Goal: Obtain resource: Download file/media

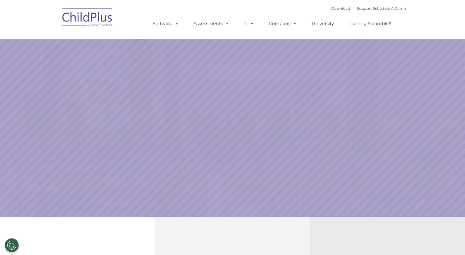
select select "MEDIUM"
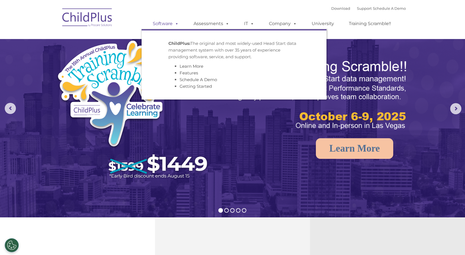
click at [167, 25] on link "Software" at bounding box center [165, 23] width 37 height 11
click at [166, 22] on link "Software" at bounding box center [165, 23] width 37 height 11
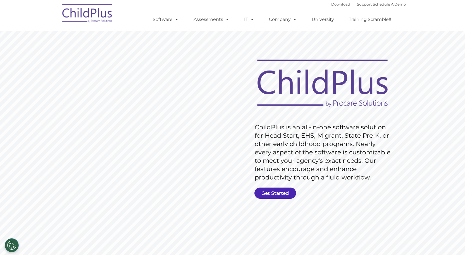
click at [277, 194] on link "Get Started" at bounding box center [275, 193] width 42 height 11
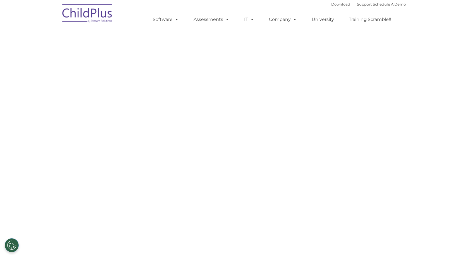
select select "MEDIUM"
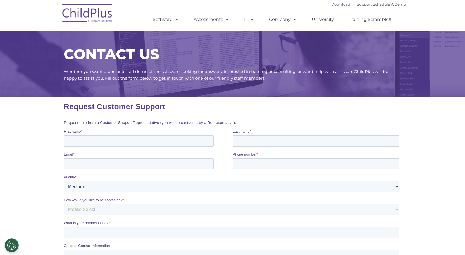
click at [335, 4] on link "Download" at bounding box center [340, 4] width 19 height 4
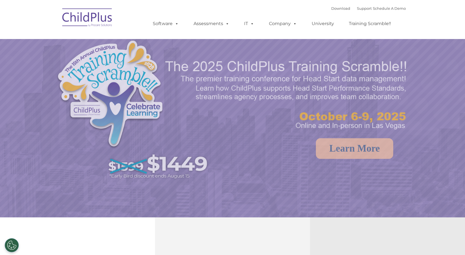
select select "MEDIUM"
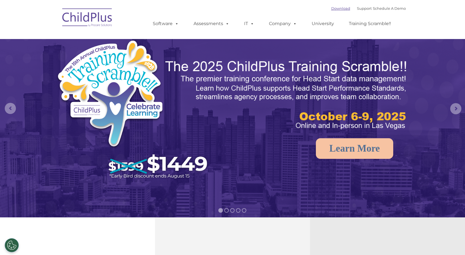
click at [333, 8] on link "Download" at bounding box center [340, 8] width 19 height 4
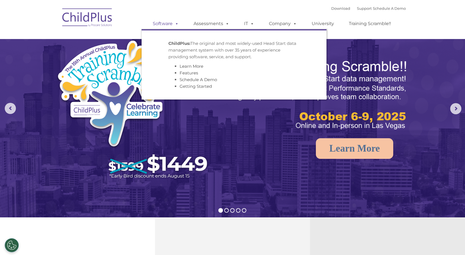
click at [178, 23] on span at bounding box center [175, 23] width 6 height 5
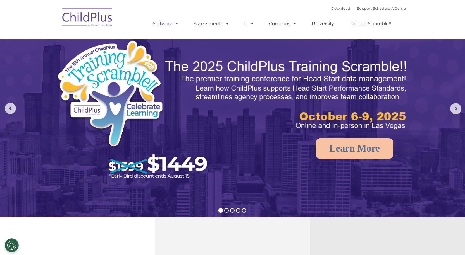
click at [178, 23] on span at bounding box center [175, 23] width 6 height 5
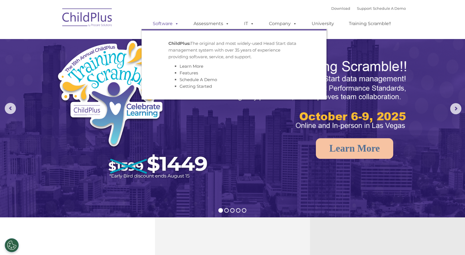
click at [176, 23] on span at bounding box center [175, 23] width 6 height 5
